Goal: Transaction & Acquisition: Purchase product/service

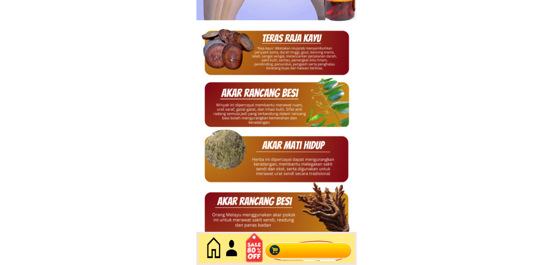
scroll to position [3308, 0]
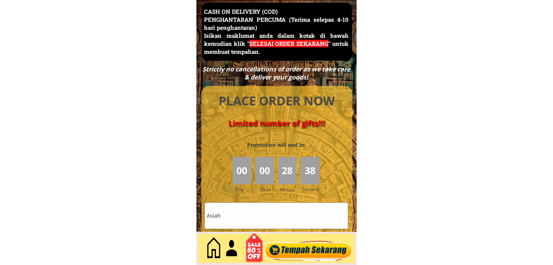
click at [254, 214] on input "Asiah" at bounding box center [276, 215] width 143 height 26
paste input "Seripah Aminah bt S.Abdull"
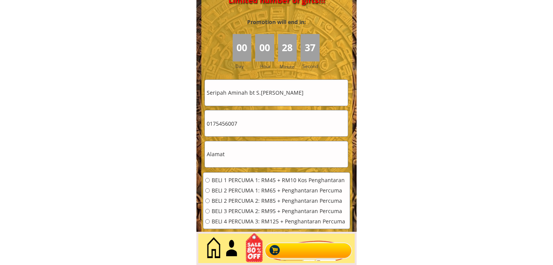
scroll to position [3435, 0]
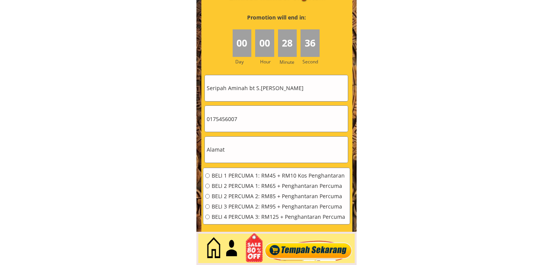
type input "Seripah Aminah bt S.[PERSON_NAME]"
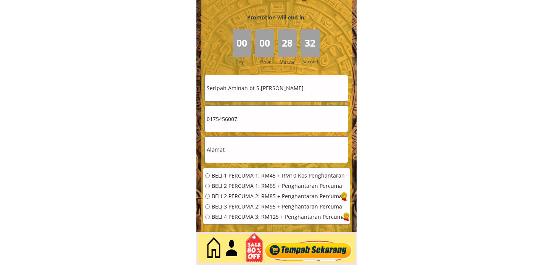
click at [240, 119] on input "0175456007" at bounding box center [276, 119] width 143 height 26
paste input "111810021"
type input "01111810021"
click at [258, 148] on input "text" at bounding box center [276, 149] width 143 height 26
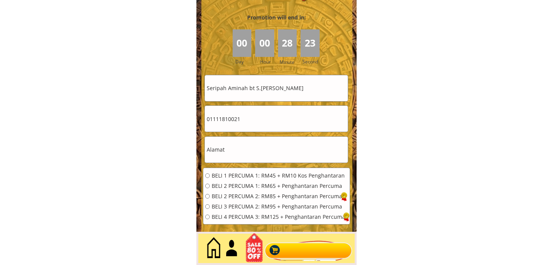
click at [258, 148] on input "text" at bounding box center [276, 149] width 143 height 26
paste input "fB 8 Jln Mewah 4.Ampang mewah ,Ampang Sel DE.68000"
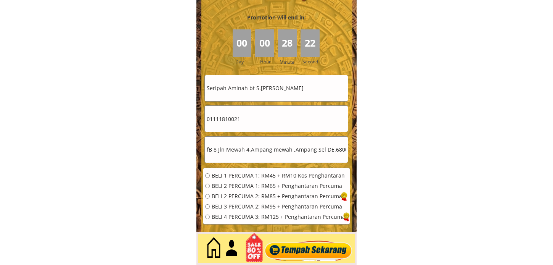
scroll to position [0, 0]
type input "fB 8 Jln Mewah 4.Ampang mewah ,Ampang Sel DE.68000"
click at [250, 178] on span "BELI 1 PERCUMA 1: RM45 + RM10 Kos Penghantaran" at bounding box center [278, 175] width 133 height 5
radio input "true"
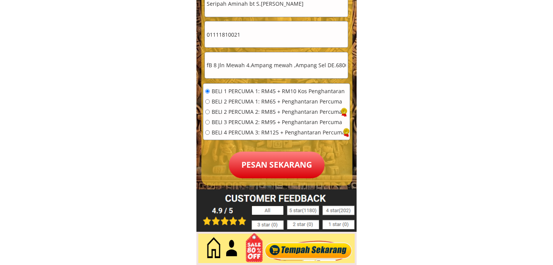
scroll to position [3520, 0]
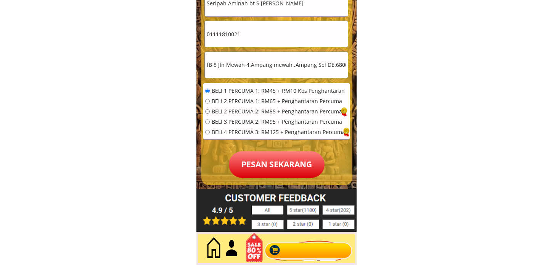
click at [273, 165] on p "Pesan sekarang" at bounding box center [277, 164] width 96 height 27
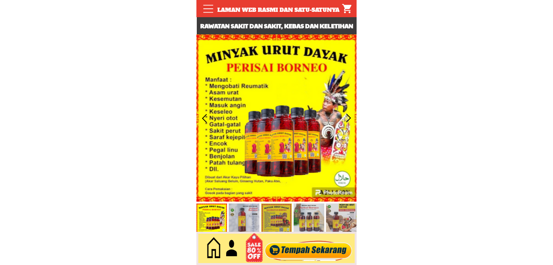
scroll to position [3308, 0]
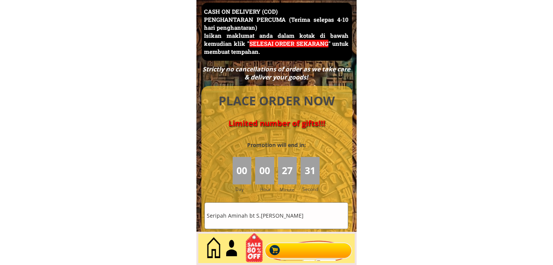
click at [267, 212] on input "Seripah Aminah bt S.[PERSON_NAME]" at bounding box center [276, 215] width 143 height 26
paste input "Abdul Rahman"
type input "Abdul Rahman"
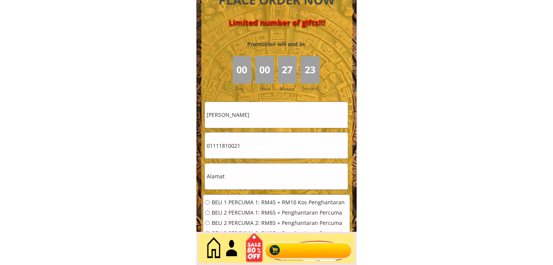
scroll to position [3435, 0]
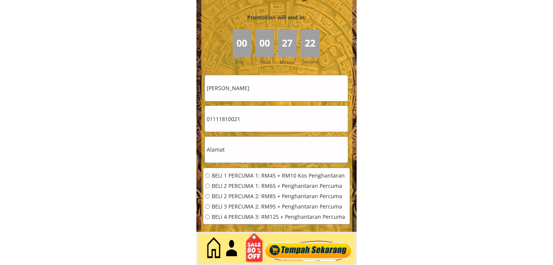
click at [260, 121] on input "01111810021" at bounding box center [276, 119] width 143 height 26
paste input "99. Jalan maqbul George town 10150"
type input "99. Jalan maqbul George town 10150"
click at [260, 143] on input "text" at bounding box center [276, 149] width 143 height 26
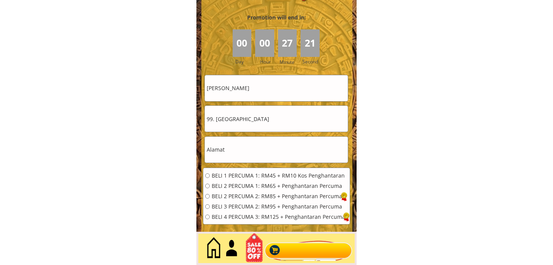
click at [260, 143] on input "text" at bounding box center [276, 149] width 143 height 26
paste input "99. Jalan maqbul George town 10150"
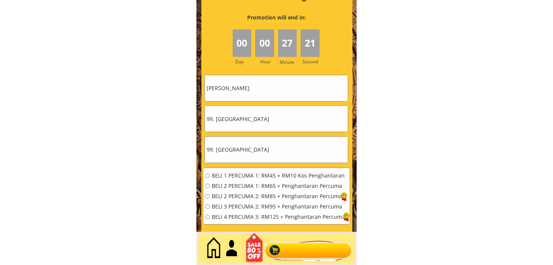
type input "99. Jalan maqbul George town 10150"
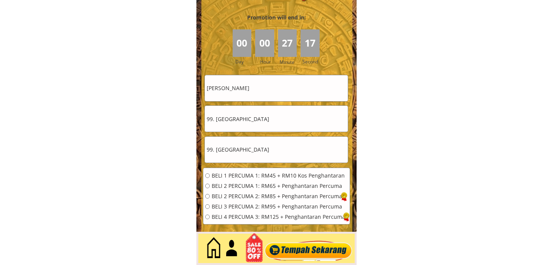
click at [291, 127] on input "99. Jalan maqbul George town 10150" at bounding box center [276, 119] width 143 height 26
paste input "601162463654"
click at [206, 120] on input "601162463654" at bounding box center [276, 119] width 143 height 26
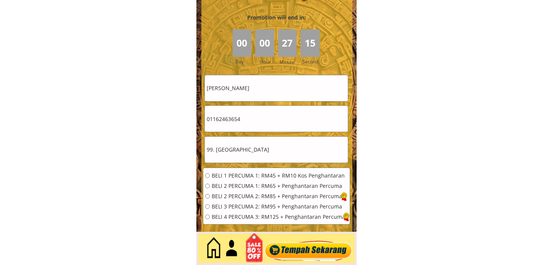
type input "01162463654"
click at [234, 175] on span "BELI 1 PERCUMA 1: RM45 + RM10 Kos Penghantaran" at bounding box center [278, 175] width 133 height 5
radio input "true"
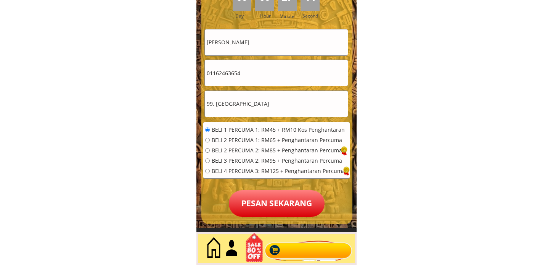
scroll to position [3520, 0]
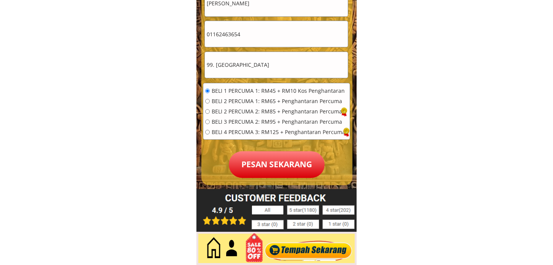
click at [262, 163] on p "Pesan sekarang" at bounding box center [277, 164] width 96 height 27
